Goal: Transaction & Acquisition: Purchase product/service

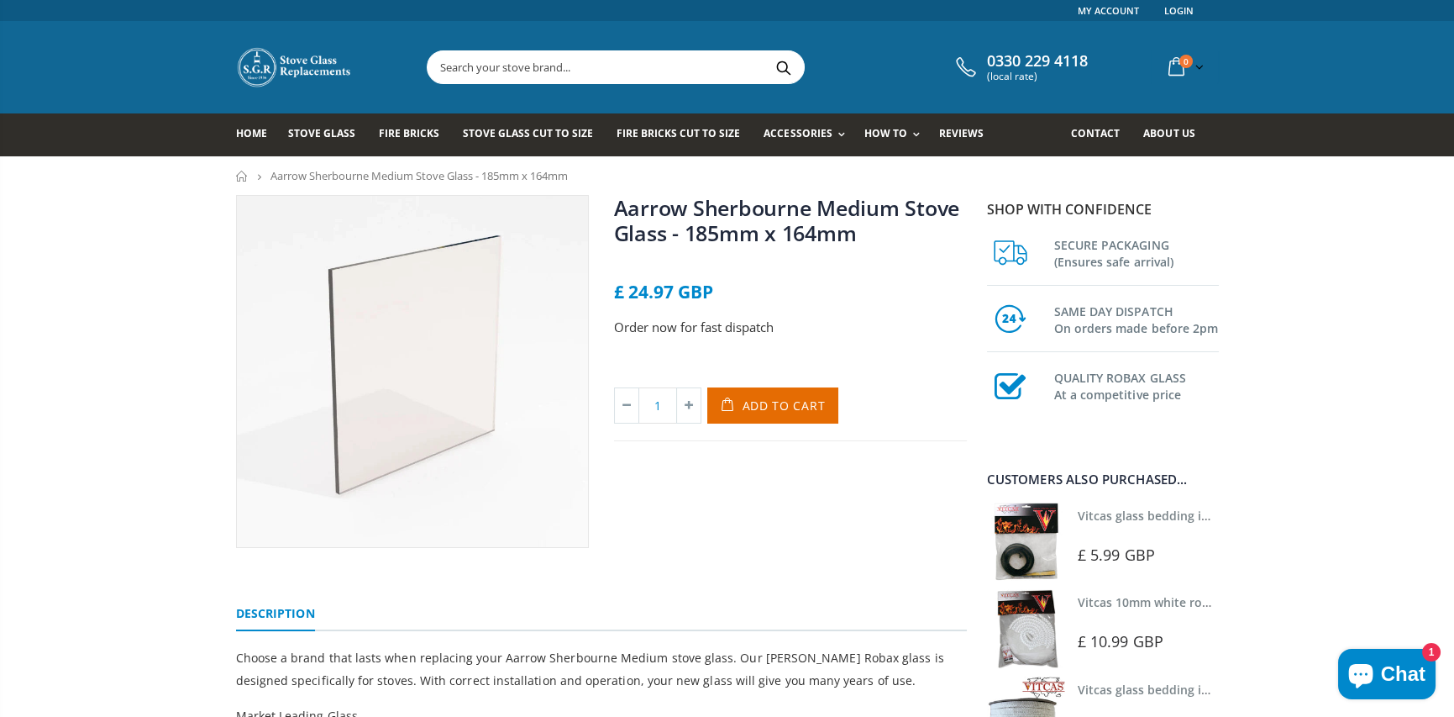
click at [563, 61] on input "text" at bounding box center [710, 67] width 565 height 32
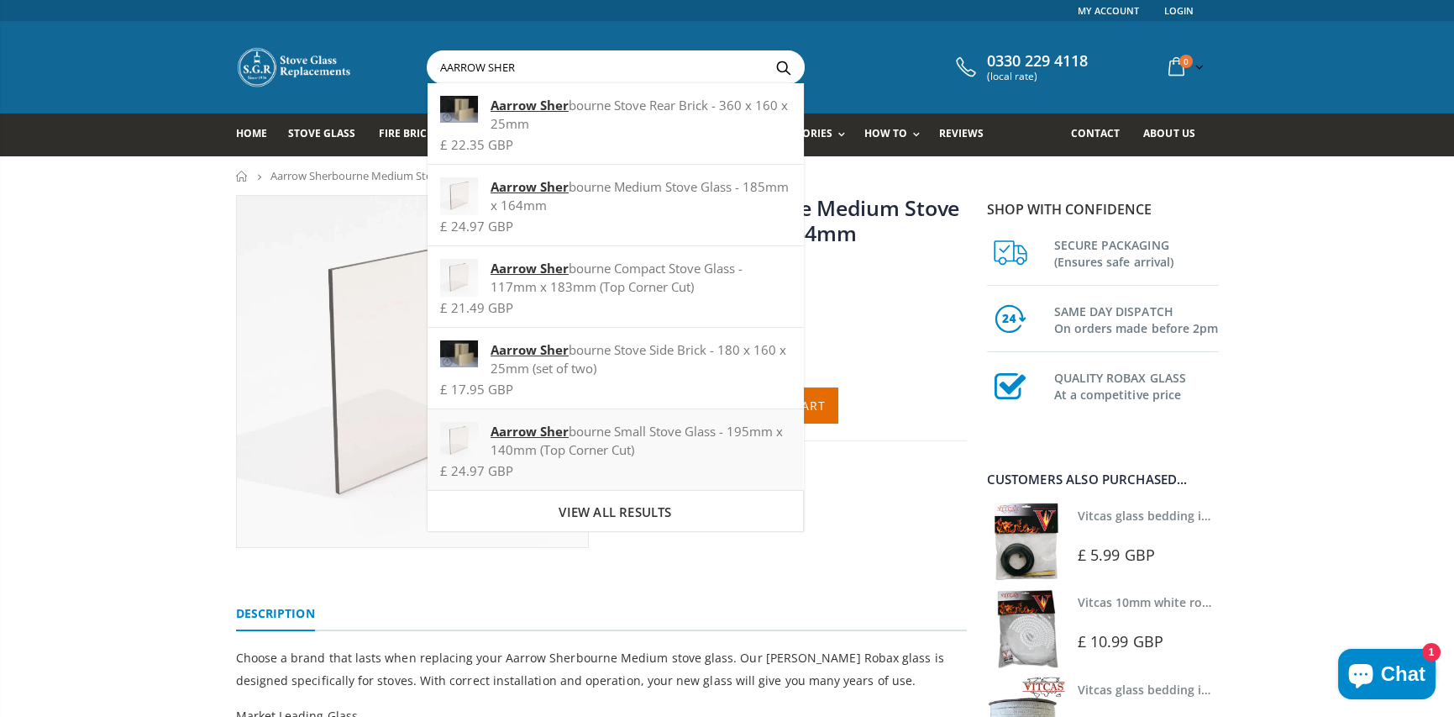
type input "AARROW SHER"
click at [535, 433] on strong "Aarrow Sher" at bounding box center [530, 431] width 78 height 17
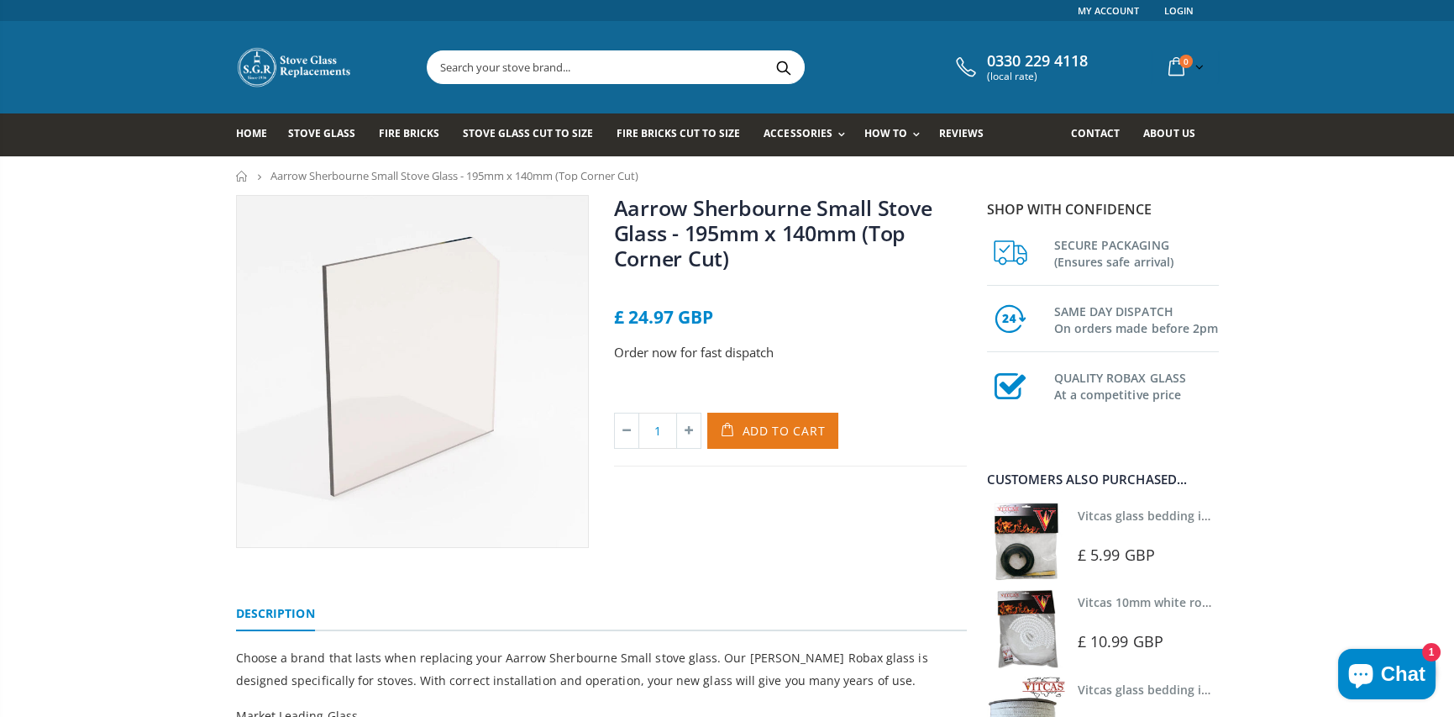
click at [786, 418] on button "Add to Cart" at bounding box center [773, 430] width 132 height 36
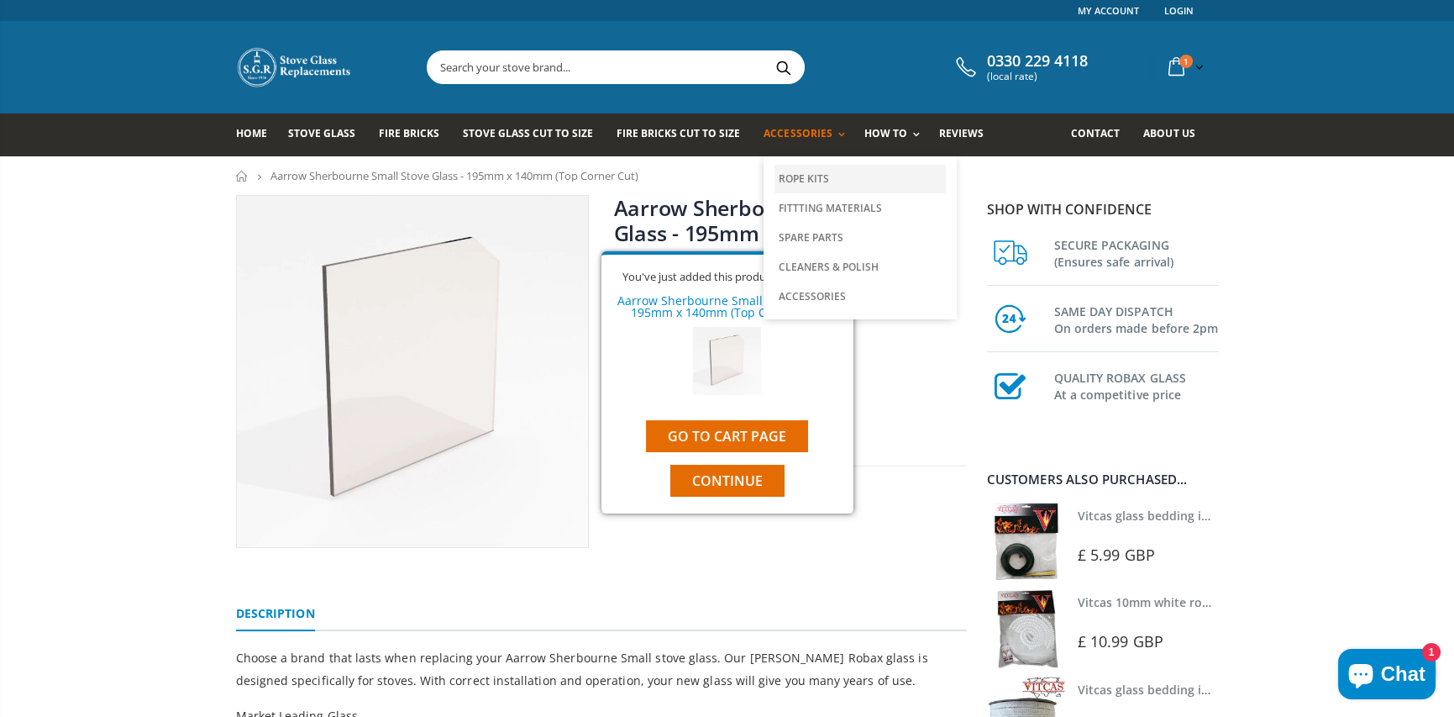
click at [808, 186] on link "Rope Kits" at bounding box center [860, 179] width 171 height 29
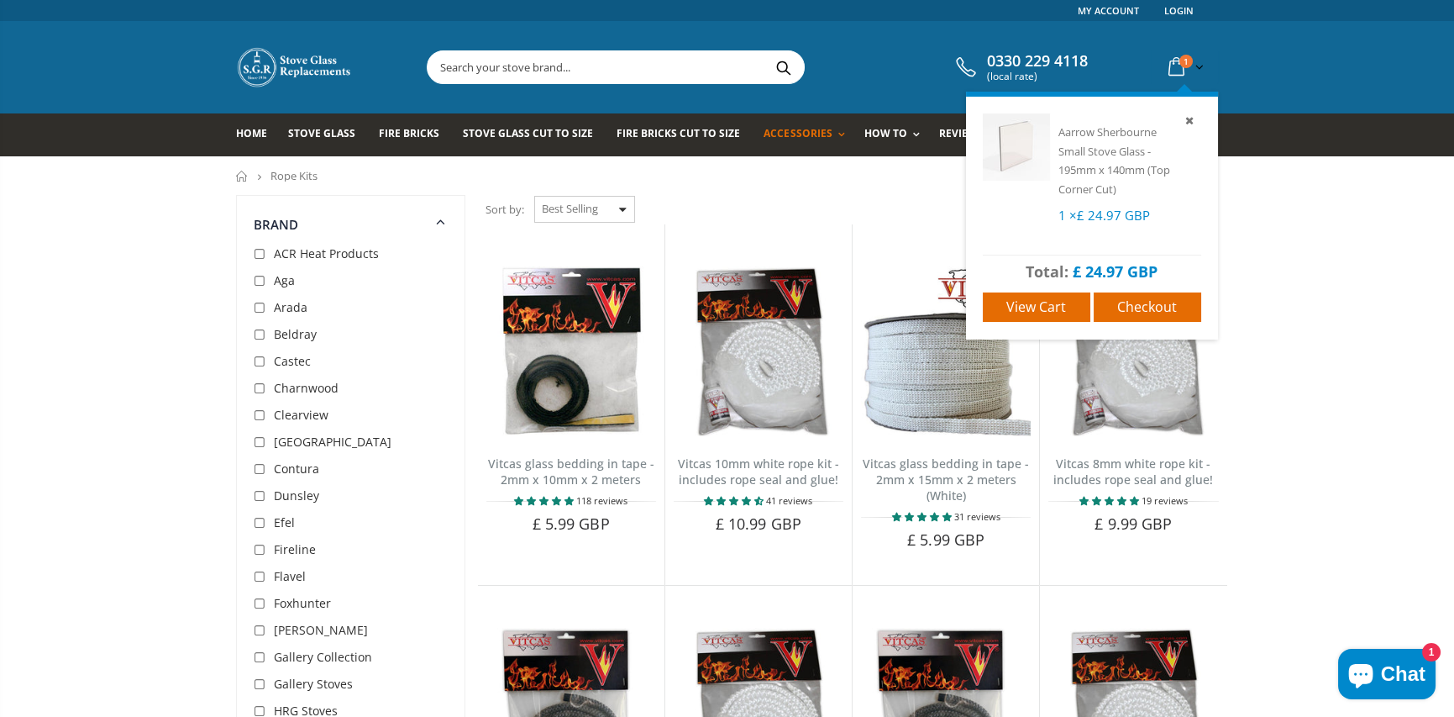
click at [1172, 70] on icon at bounding box center [1176, 67] width 29 height 30
click at [1125, 149] on span "Aarrow Sherbourne Small Stove Glass - 195mm x 140mm (Top Corner Cut)" at bounding box center [1114, 160] width 112 height 72
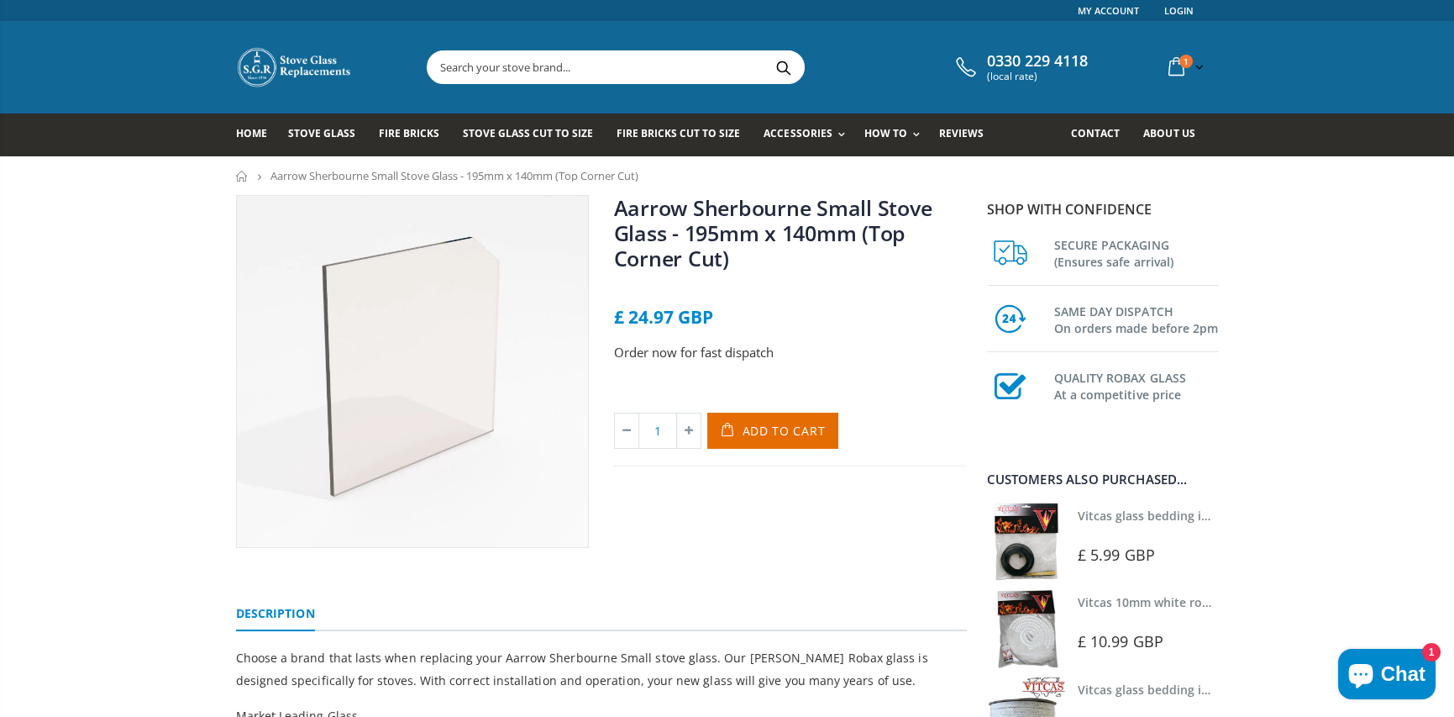
click at [553, 72] on input "text" at bounding box center [710, 67] width 565 height 32
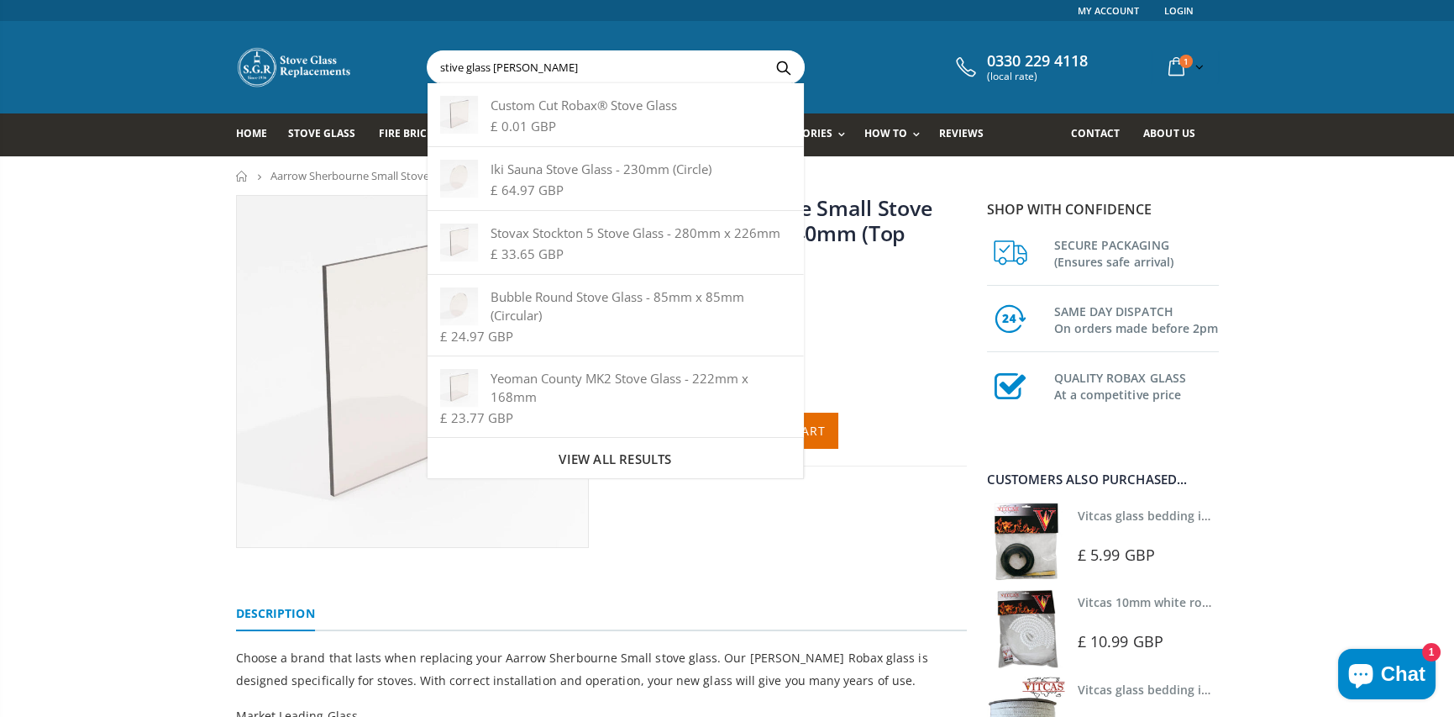
type input "stive glass [PERSON_NAME]"
click at [764, 51] on button "Search" at bounding box center [783, 67] width 38 height 32
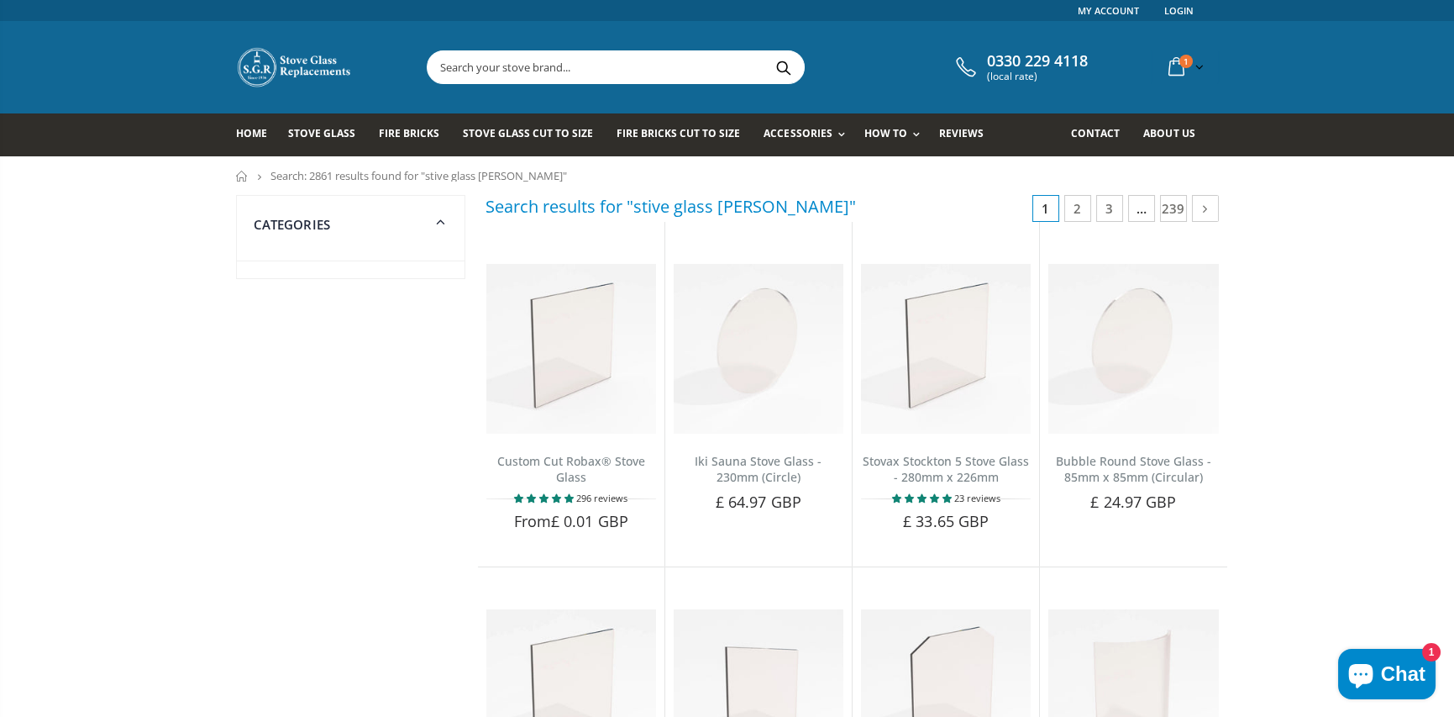
click at [567, 63] on input "text" at bounding box center [710, 67] width 565 height 32
type input "gasket"
click at [764, 51] on button "Search" at bounding box center [783, 67] width 38 height 32
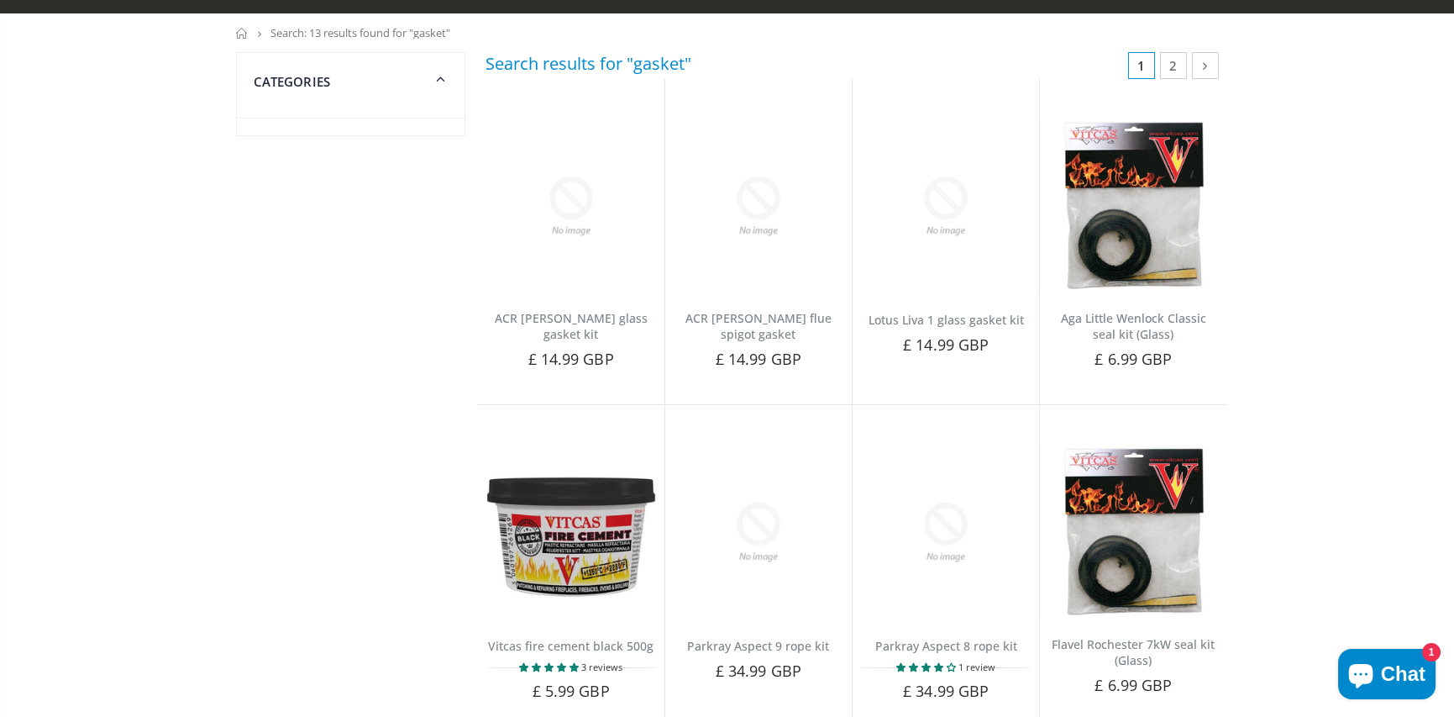
scroll to position [84, 0]
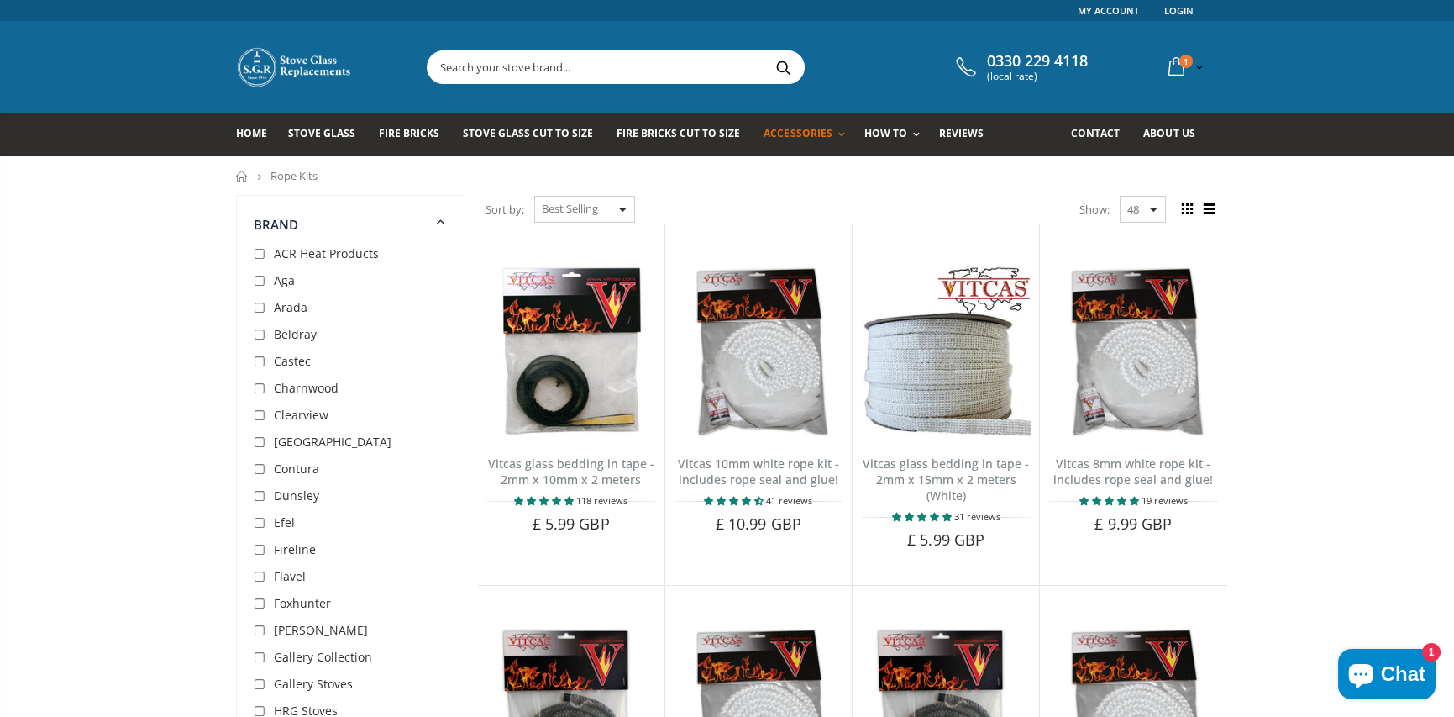
click at [582, 67] on input "text" at bounding box center [710, 67] width 565 height 32
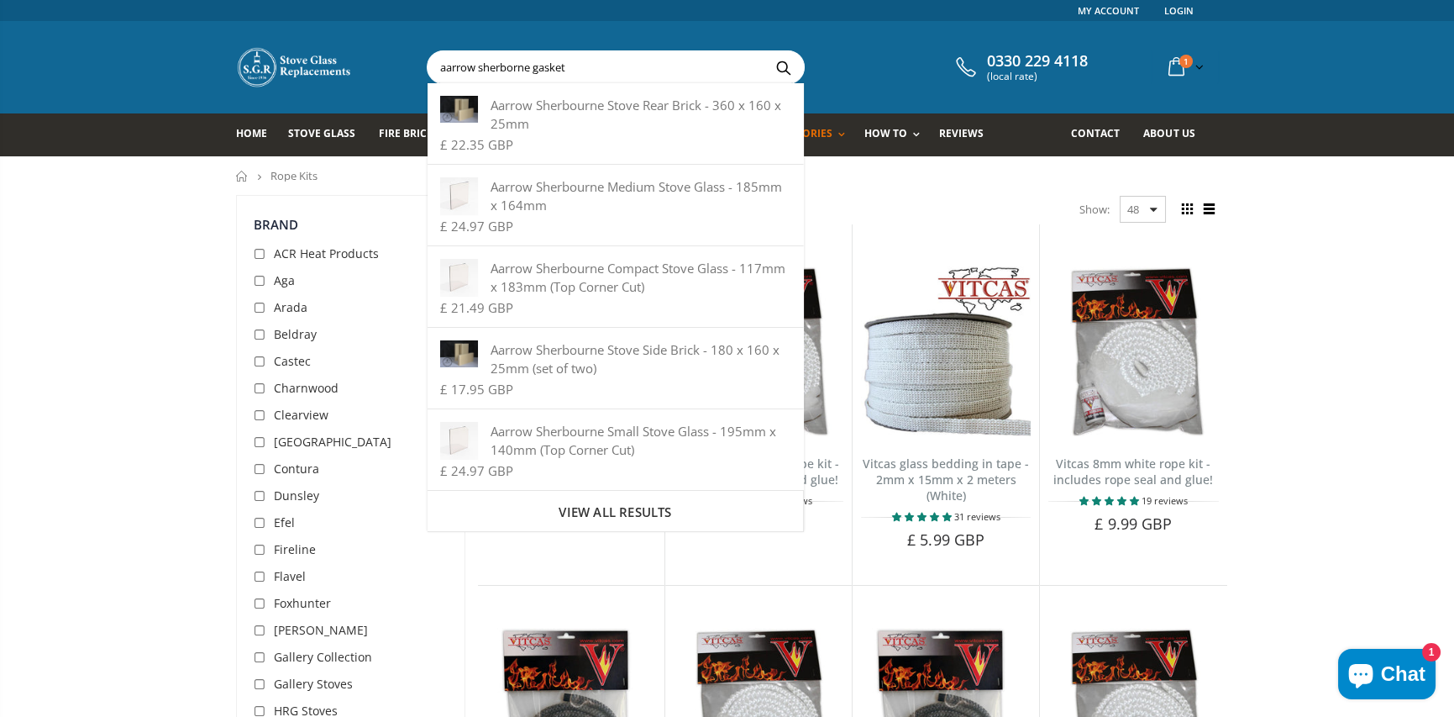
type input "aarrow sherborne gasket"
click at [764, 51] on button "Search" at bounding box center [783, 67] width 38 height 32
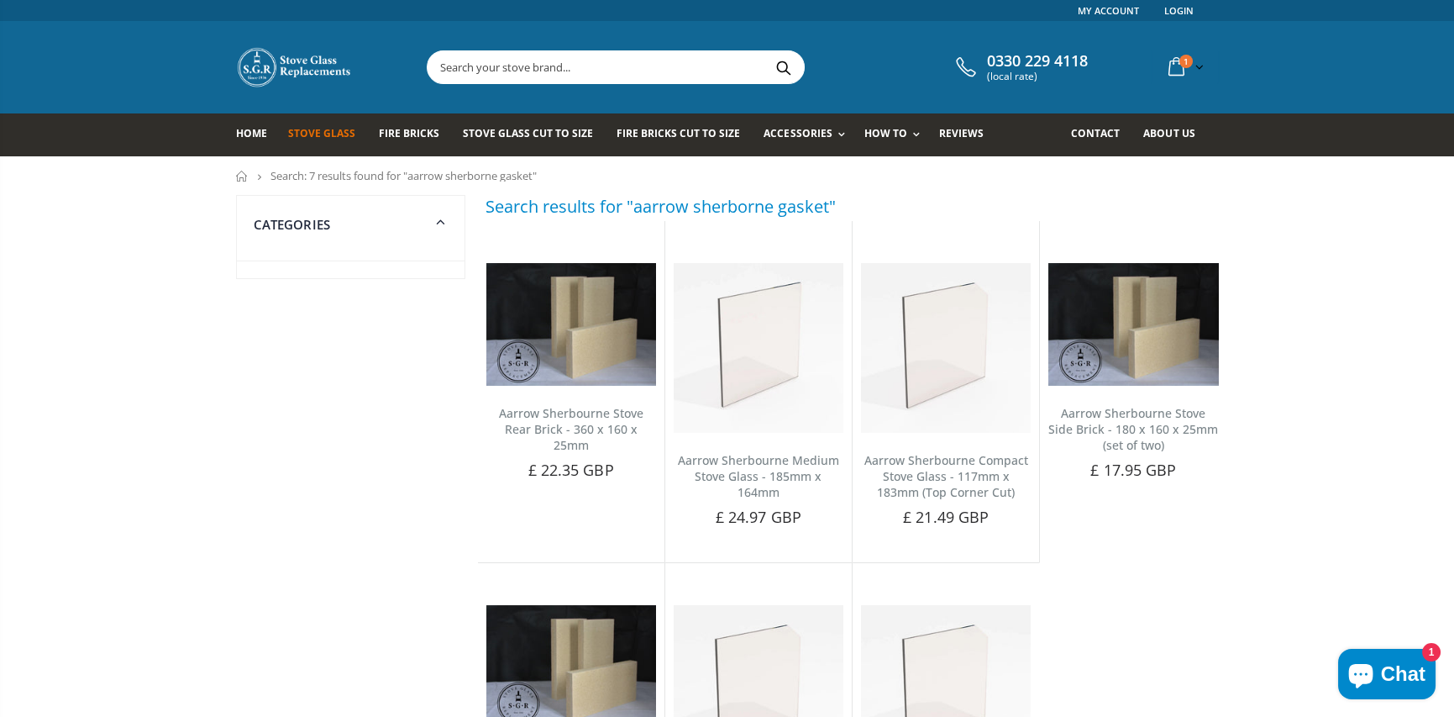
click at [328, 136] on span "Stove Glass" at bounding box center [321, 133] width 67 height 14
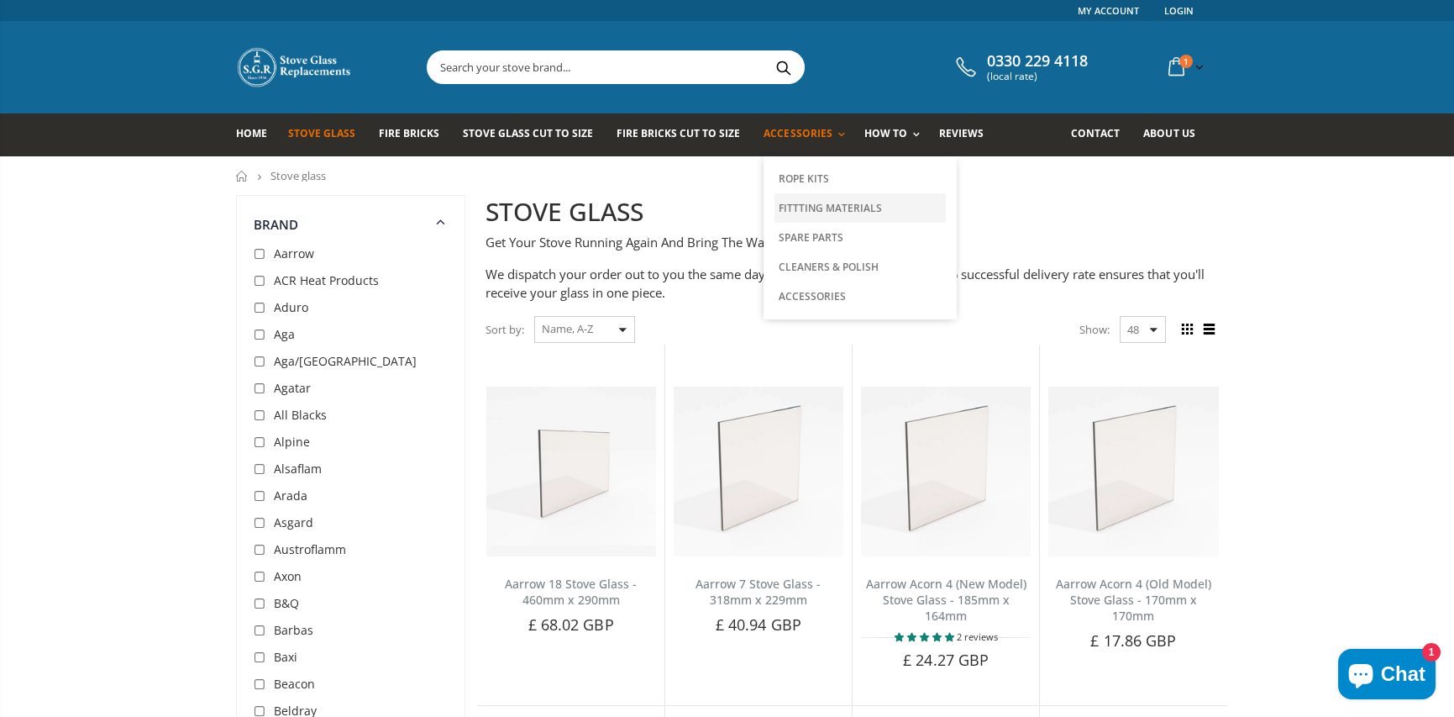
click at [802, 208] on link "Fittting Materials" at bounding box center [860, 207] width 171 height 29
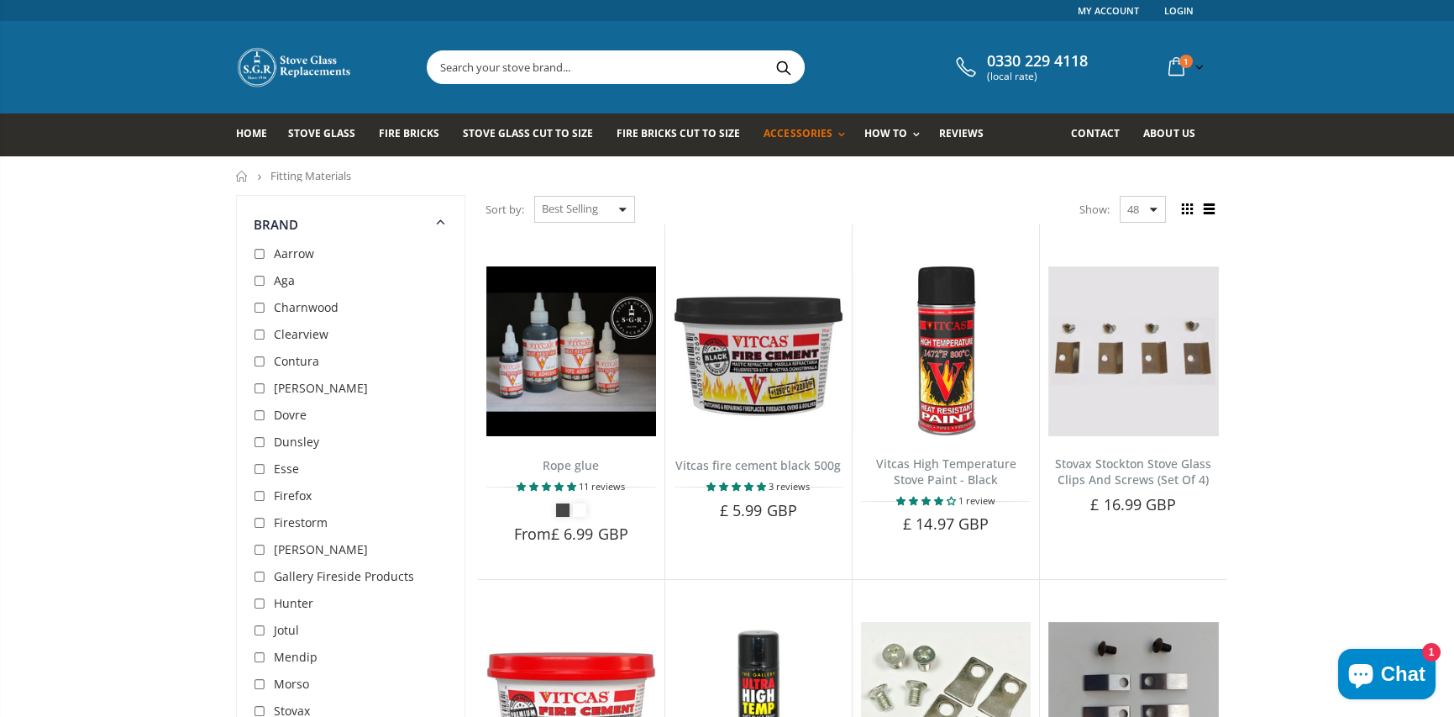
click at [512, 64] on input "text" at bounding box center [710, 67] width 565 height 32
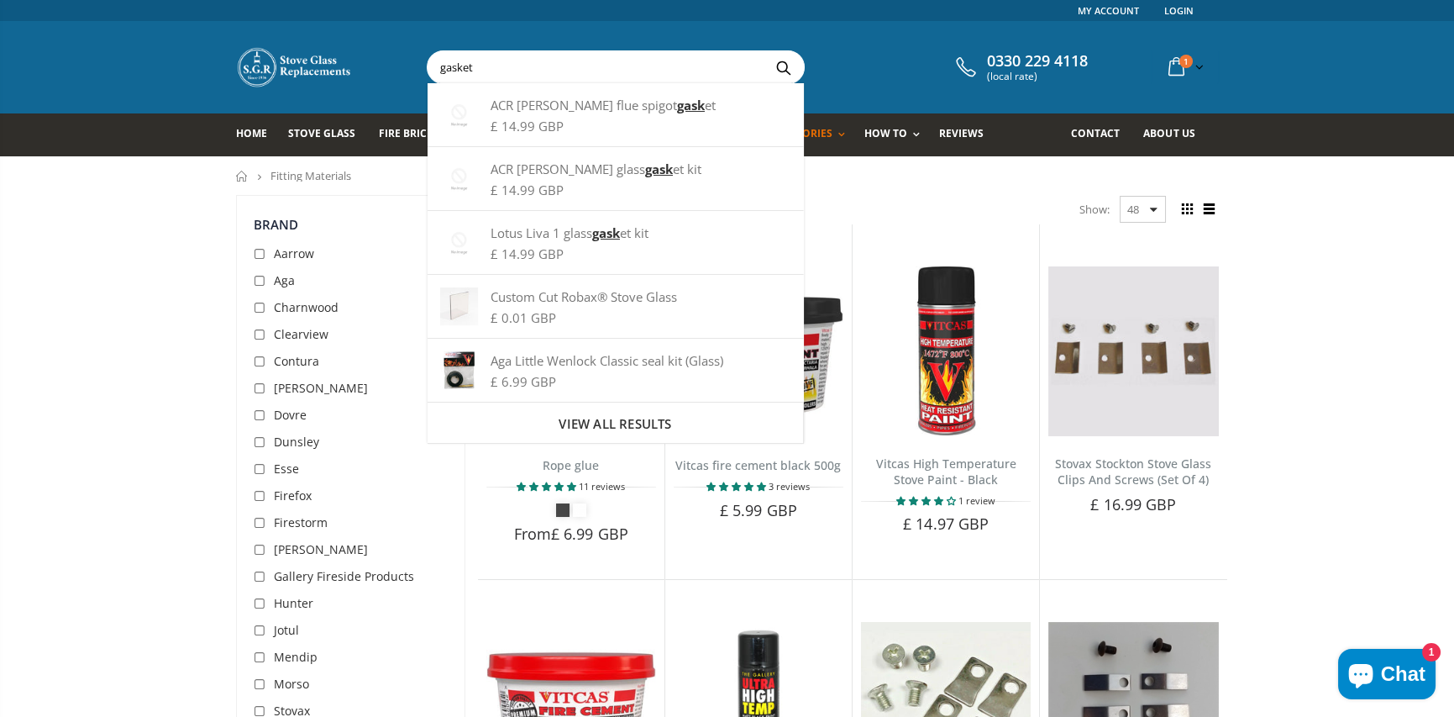
type input "gasket"
click at [764, 51] on button "Search" at bounding box center [783, 67] width 38 height 32
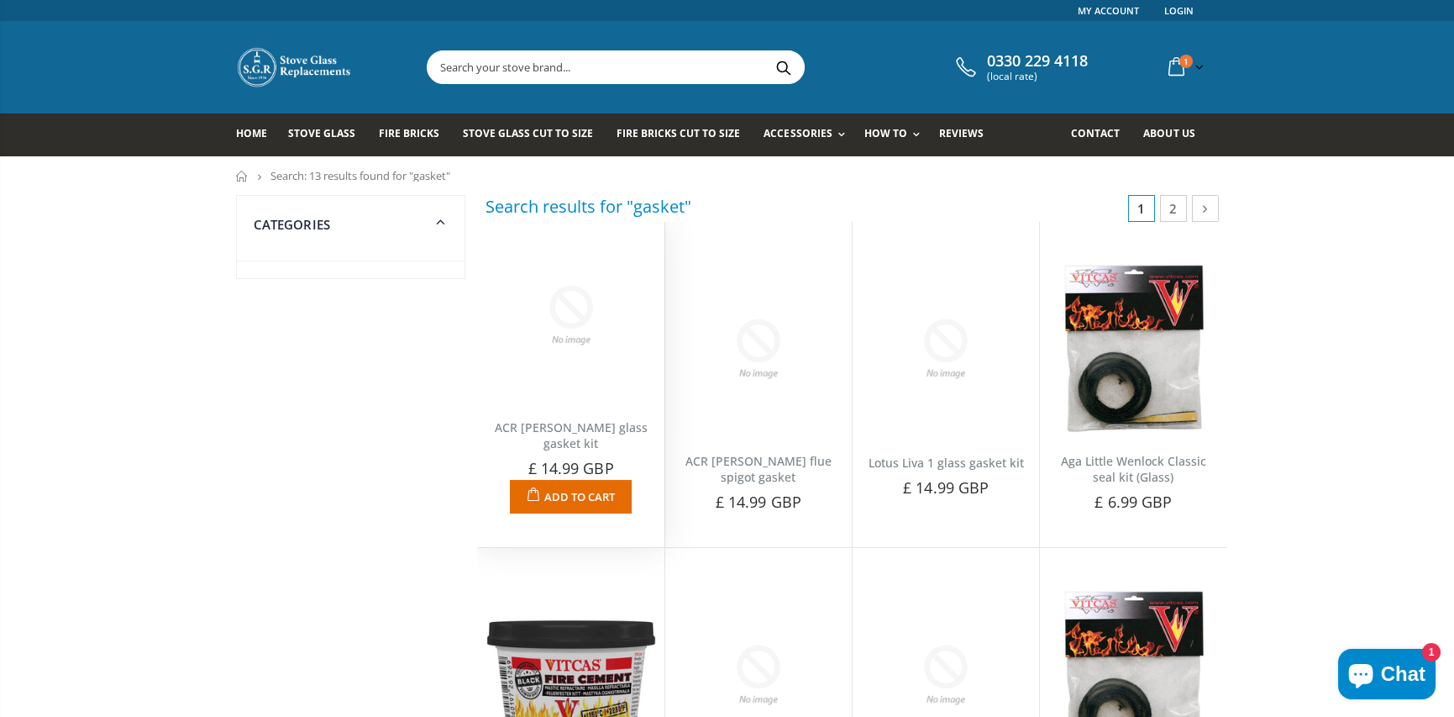
click at [591, 346] on img at bounding box center [571, 315] width 170 height 170
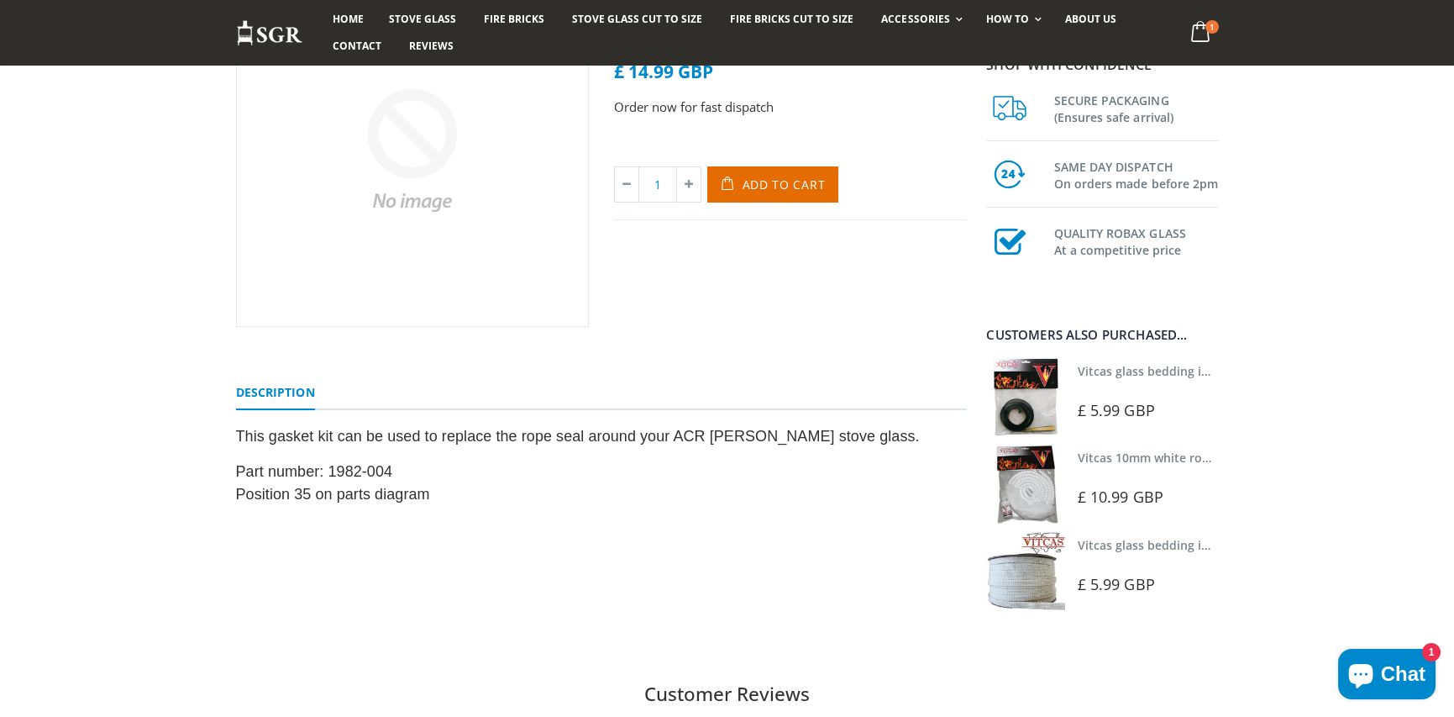
scroll to position [252, 0]
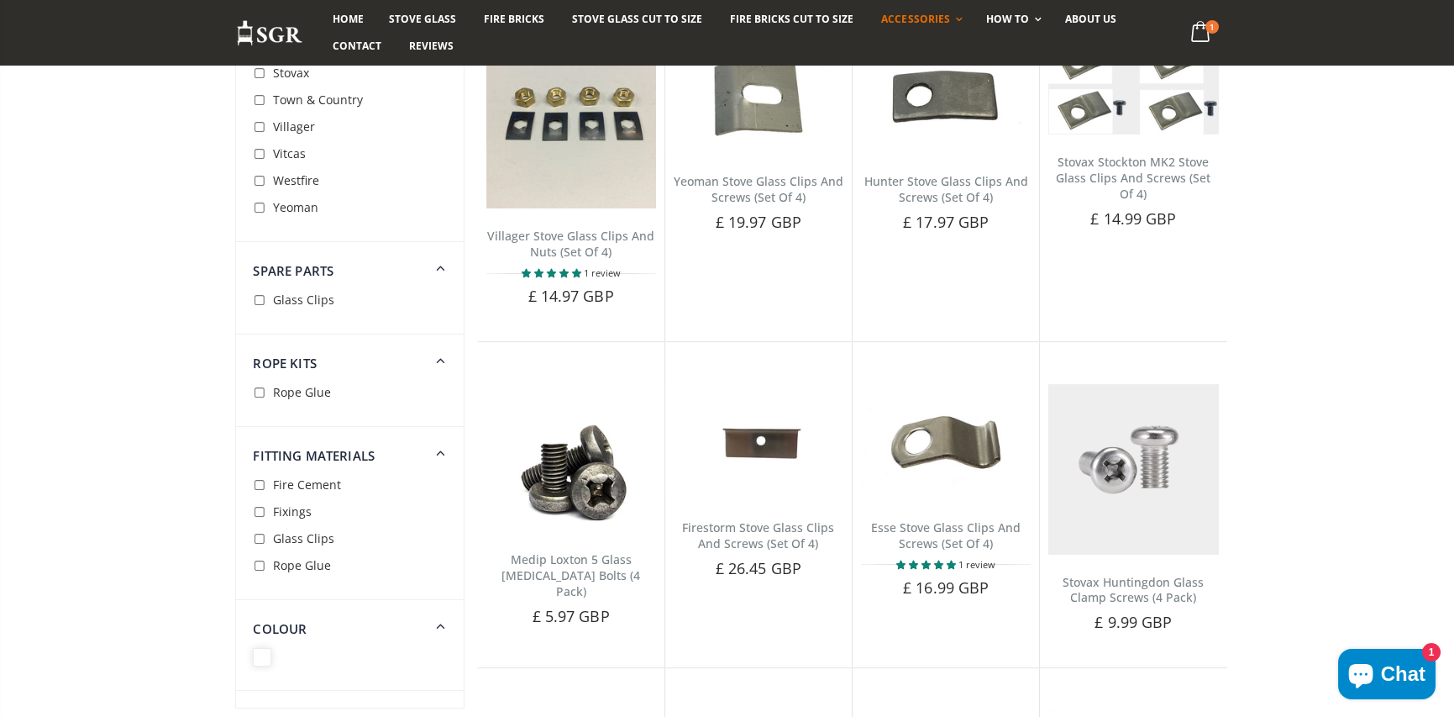
scroll to position [1260, 0]
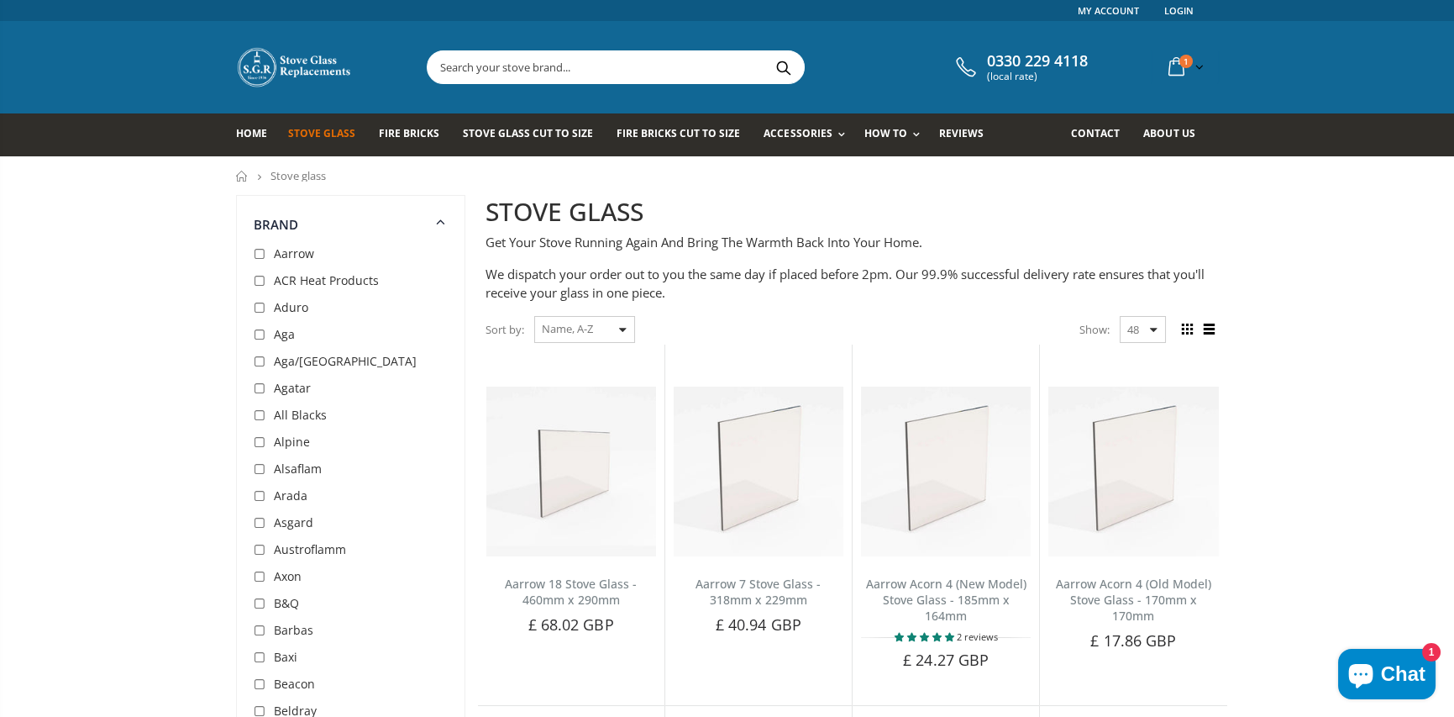
click at [557, 54] on input "text" at bounding box center [710, 67] width 565 height 32
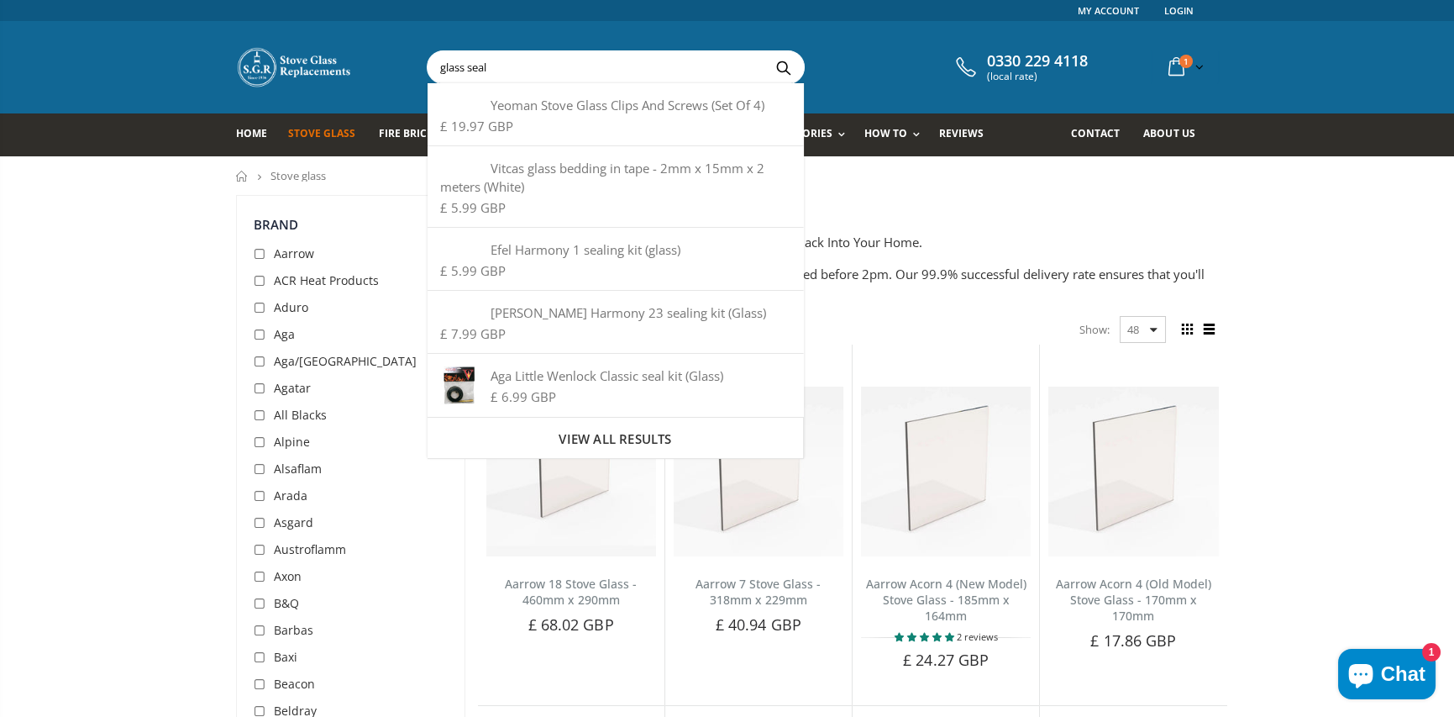
type input "glass seal"
click at [764, 51] on button "Search" at bounding box center [783, 67] width 38 height 32
